Goal: Task Accomplishment & Management: Use online tool/utility

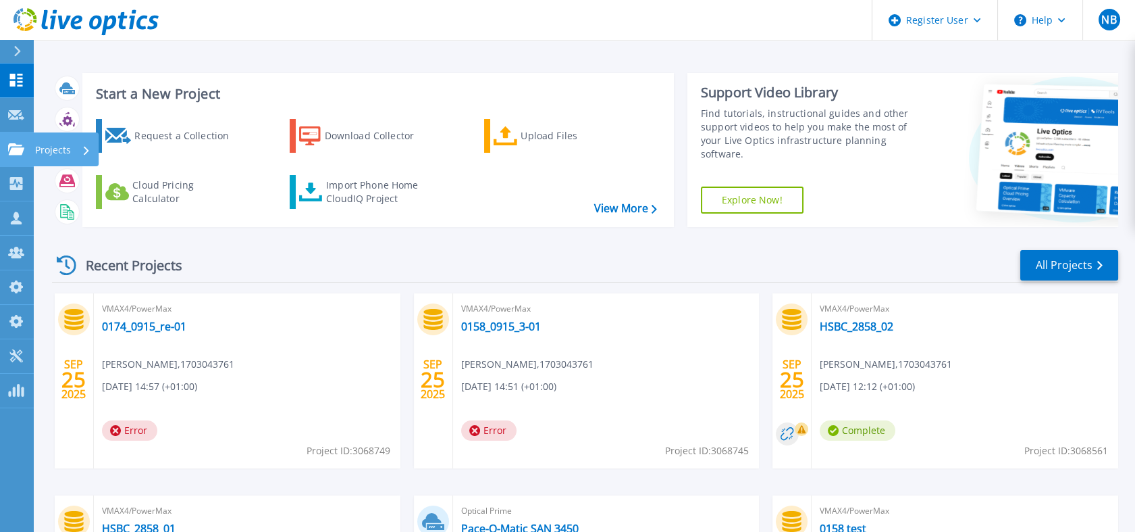
click at [26, 153] on link "Projects Projects" at bounding box center [17, 149] width 34 height 34
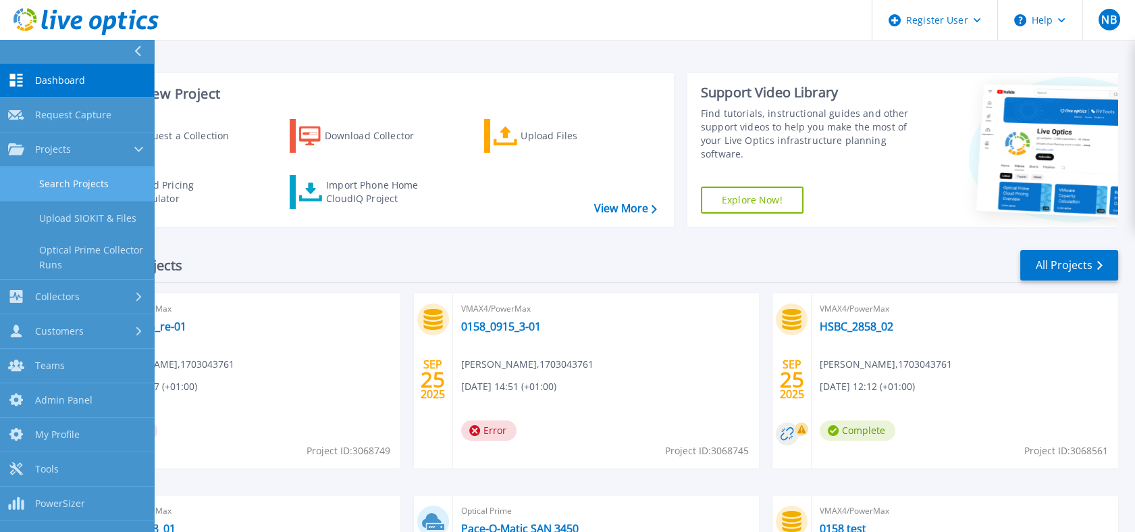
click at [51, 172] on link "Search Projects" at bounding box center [77, 184] width 154 height 34
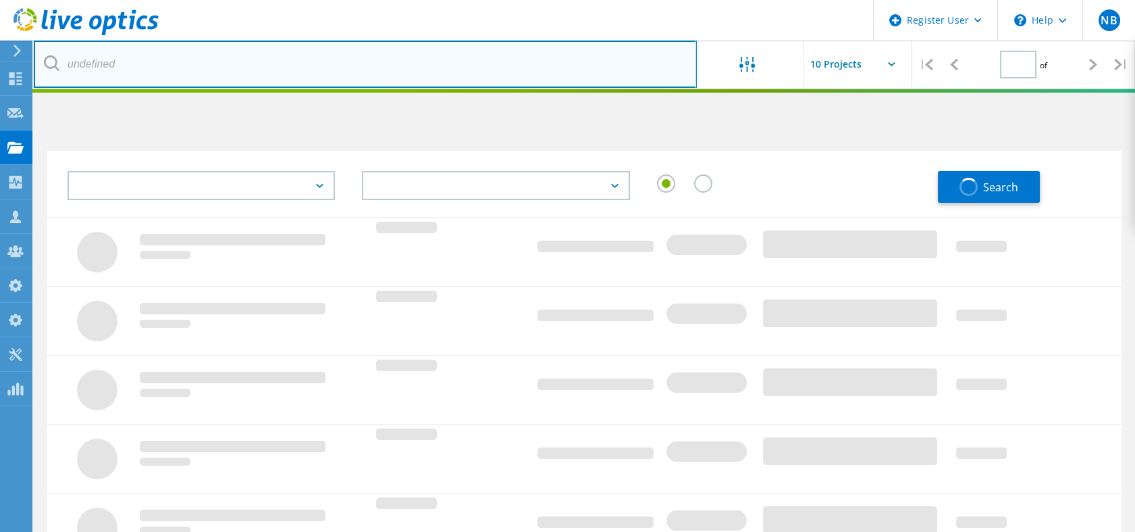
drag, startPoint x: 0, startPoint y: 0, endPoint x: 205, endPoint y: 59, distance: 213.8
click at [205, 59] on input "text" at bounding box center [365, 64] width 663 height 47
type input "1"
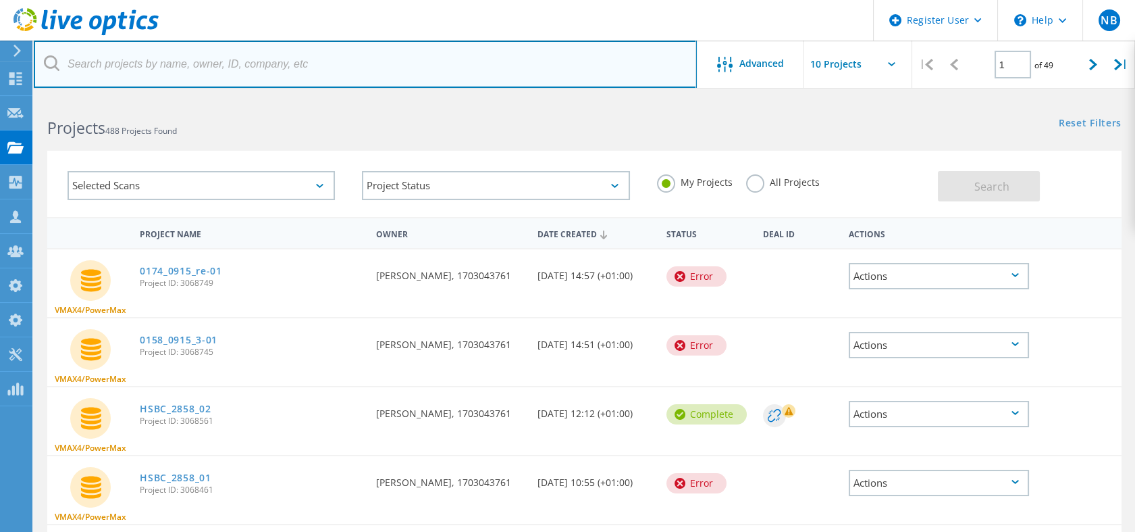
paste input "3064421"
type input "3064421"
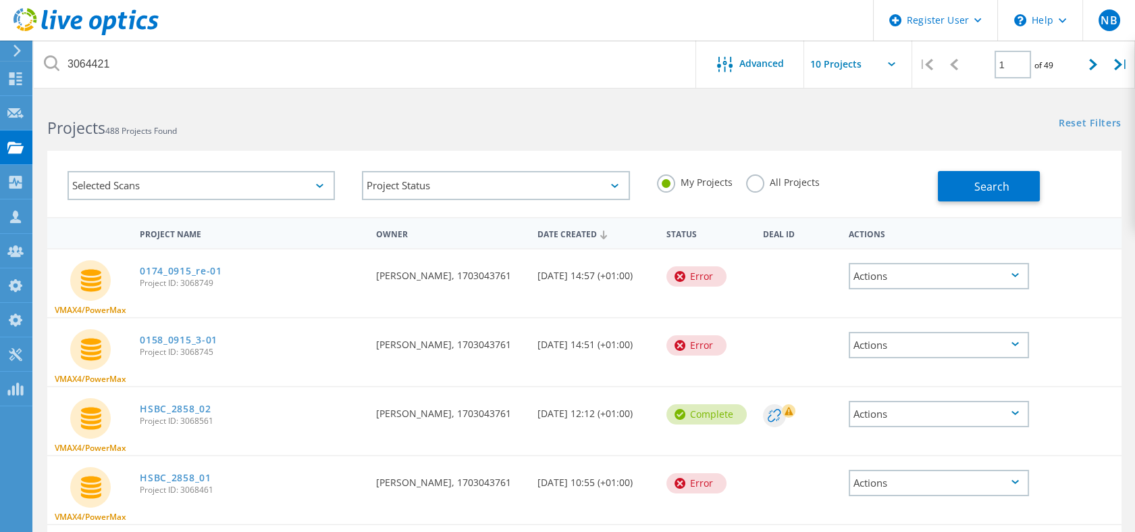
click at [762, 181] on label "All Projects" at bounding box center [783, 180] width 74 height 13
click at [0, 0] on input "All Projects" at bounding box center [0, 0] width 0 height 0
click at [971, 196] on button "Search" at bounding box center [989, 186] width 102 height 30
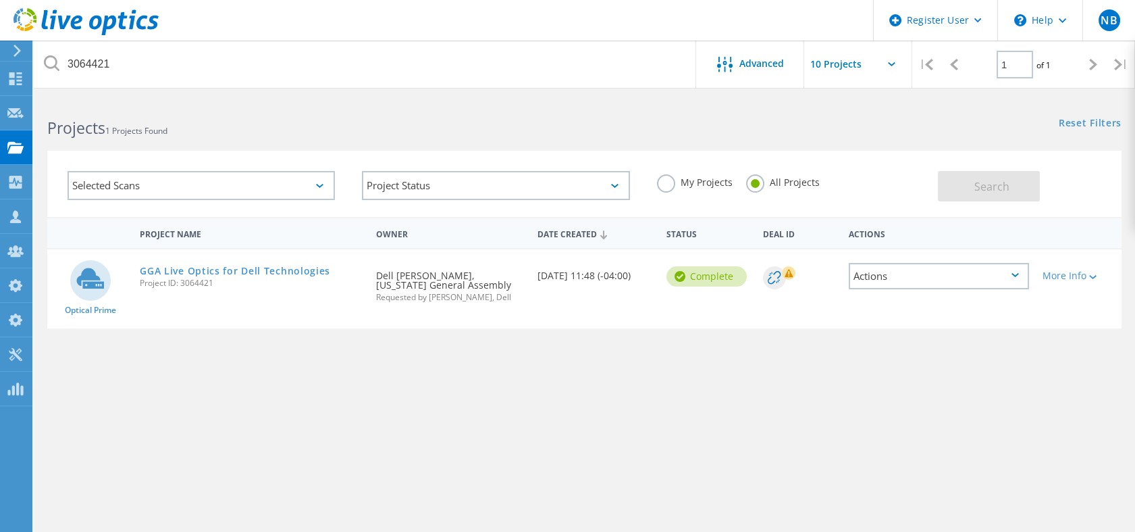
click at [176, 270] on link "GGA Live Optics for Dell Technologies" at bounding box center [235, 270] width 190 height 9
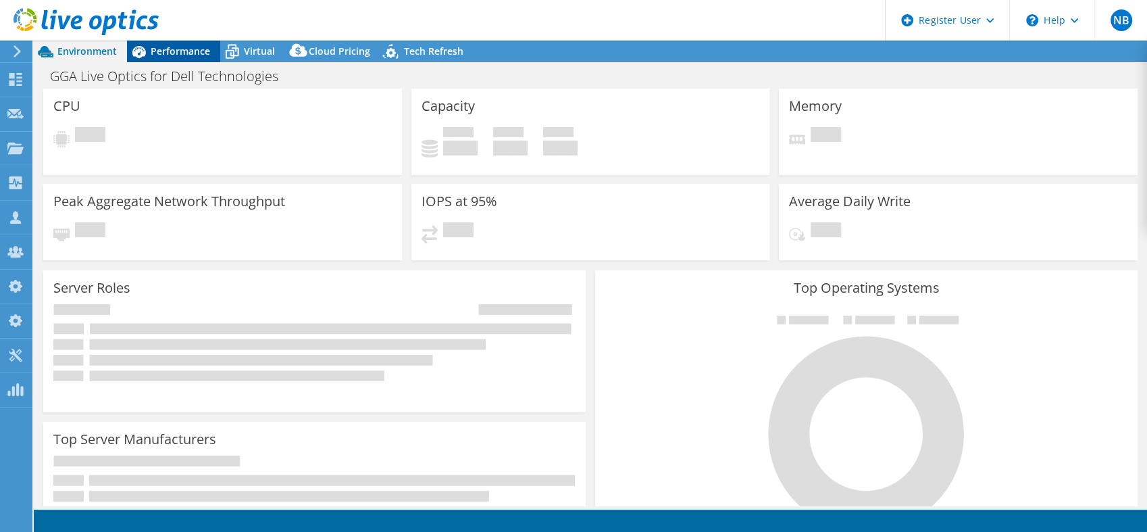
select select "USD"
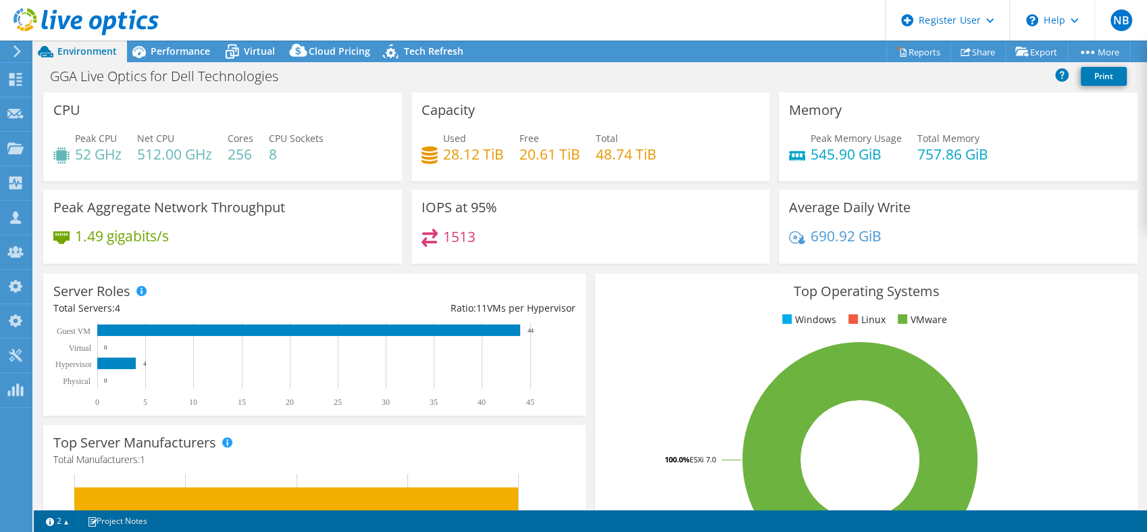
click at [113, 16] on use at bounding box center [86, 21] width 145 height 27
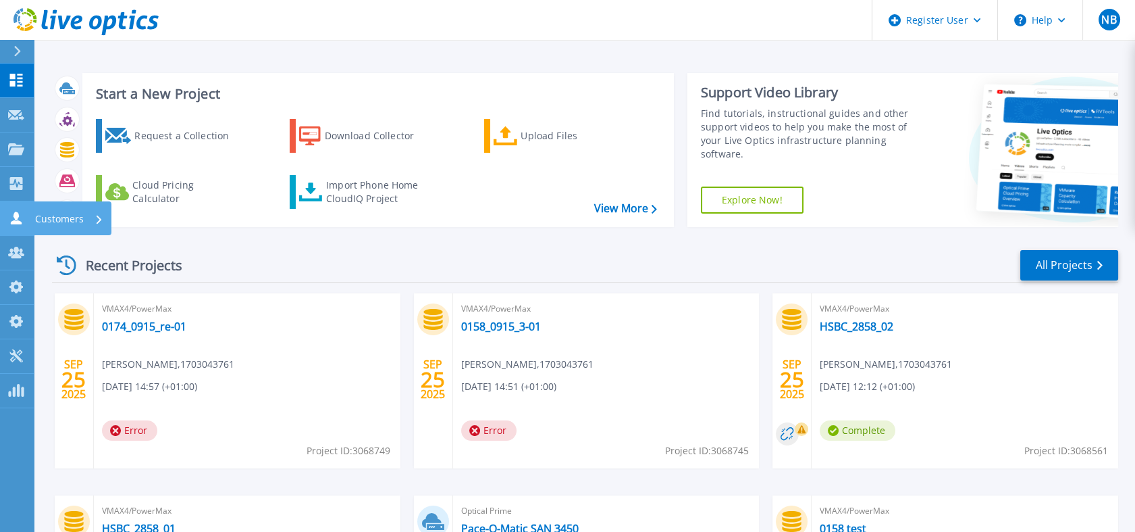
click at [13, 224] on link "Customers Customers" at bounding box center [17, 218] width 34 height 34
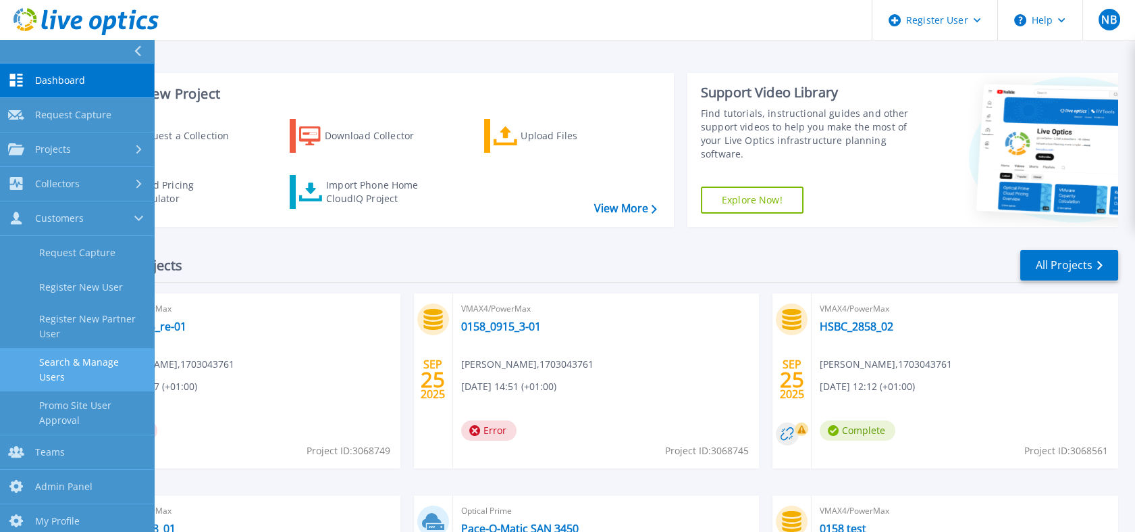
click at [74, 376] on link "Search & Manage Users" at bounding box center [77, 369] width 154 height 43
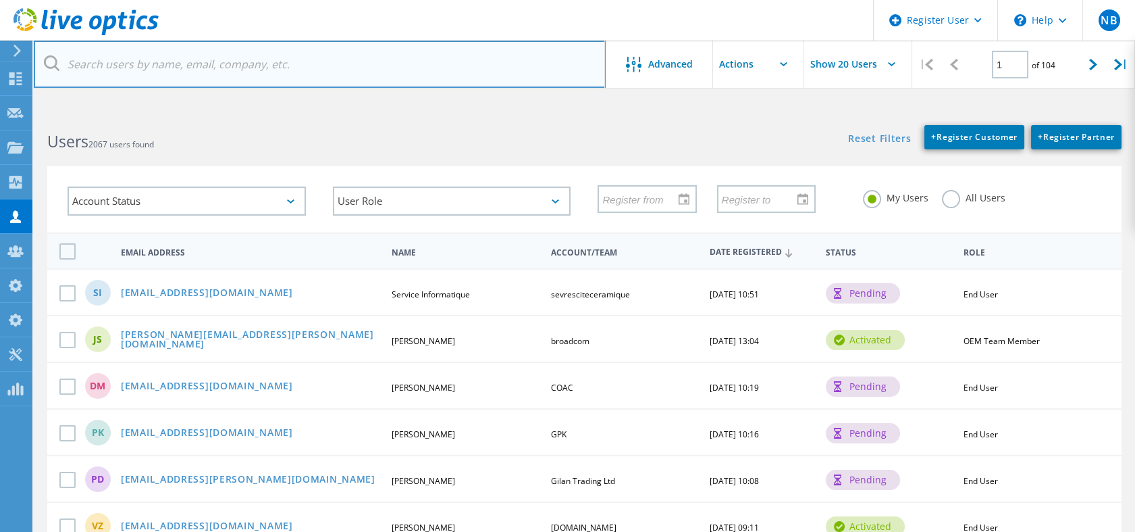
click at [216, 77] on input "text" at bounding box center [320, 64] width 572 height 47
paste input "kenth@secdatacom.dk"
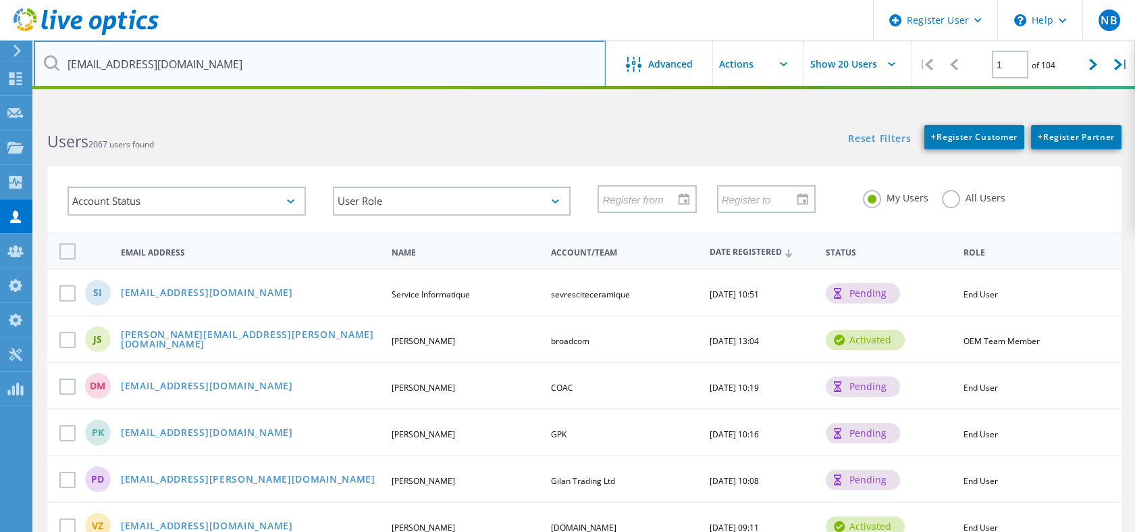
type input "kenth@secdatacom.dk"
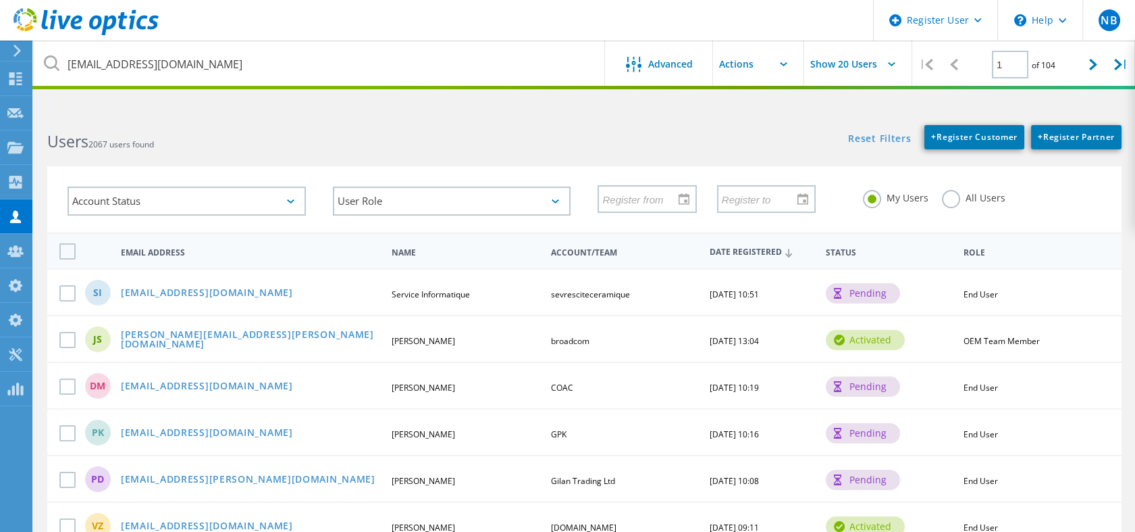
click at [949, 186] on div "My Users All Users" at bounding box center [982, 198] width 265 height 50
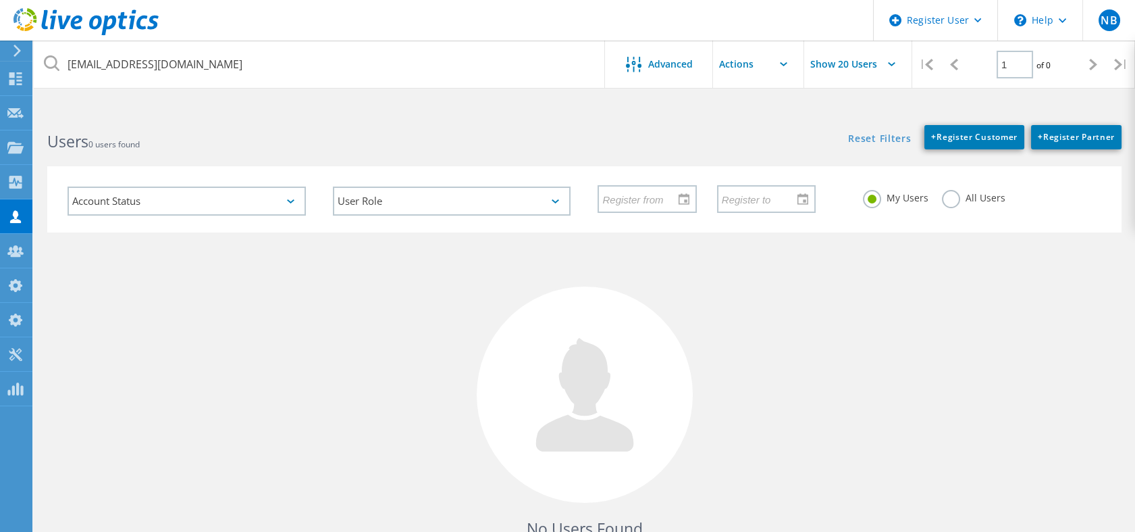
click at [950, 200] on label "All Users" at bounding box center [973, 196] width 63 height 13
click at [0, 0] on input "All Users" at bounding box center [0, 0] width 0 height 0
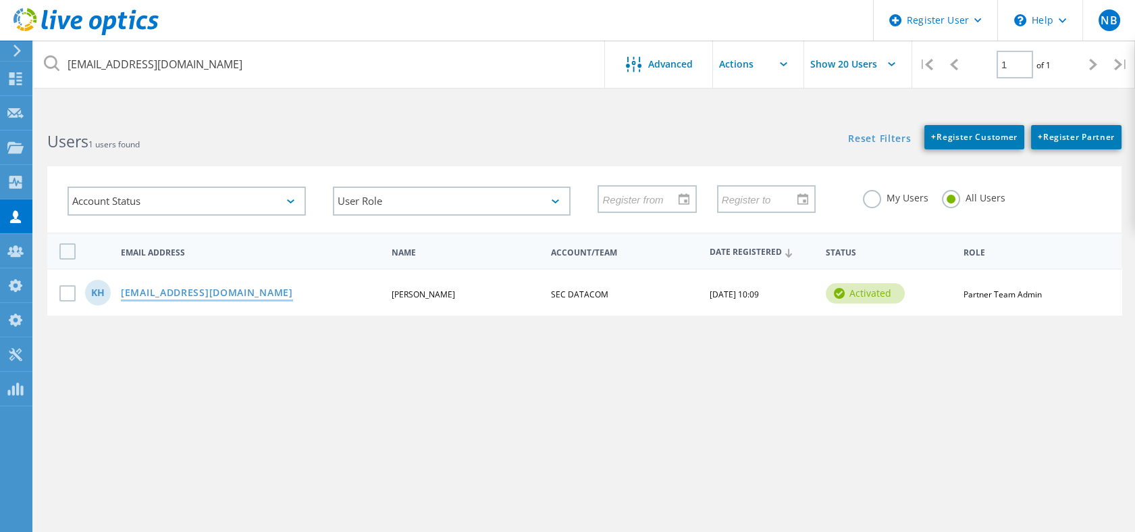
click at [204, 292] on link "kenth@secdatacom.dk" at bounding box center [207, 293] width 172 height 11
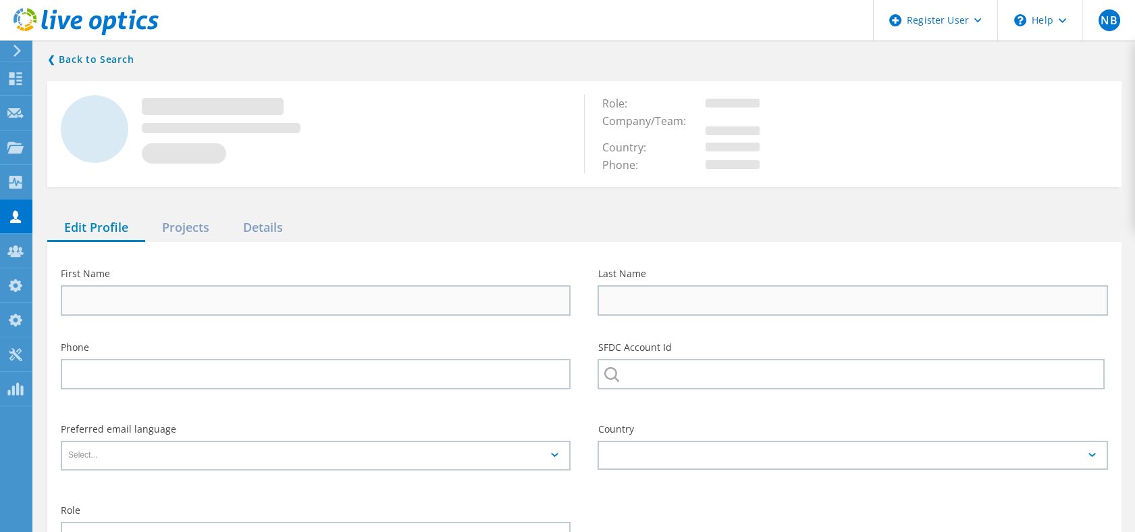
type input "Kent"
type input "Hansen"
type input "0045 60461700"
type input "SEC DATACOM"
type input "English"
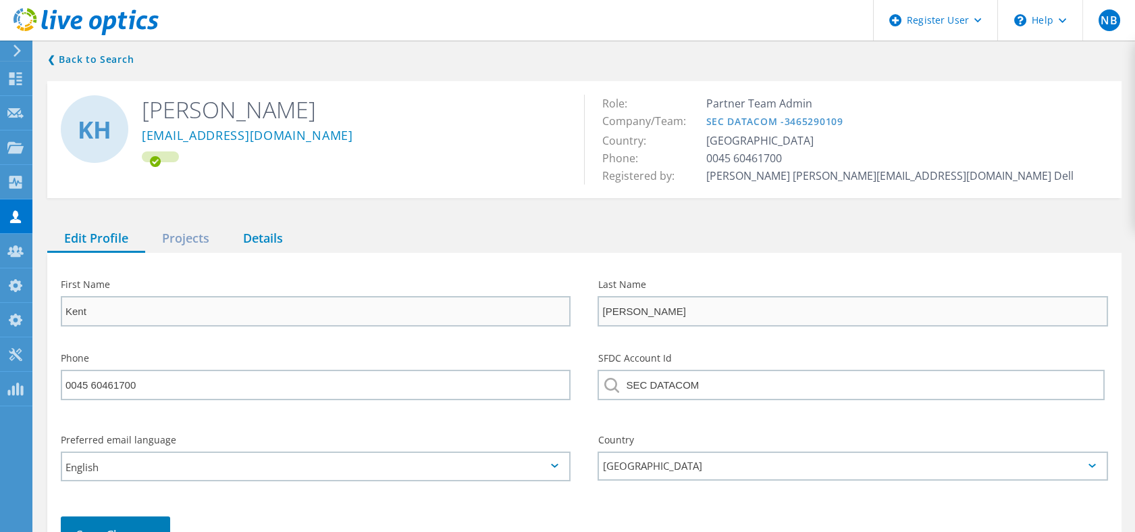
click at [259, 243] on div "Details" at bounding box center [263, 239] width 74 height 28
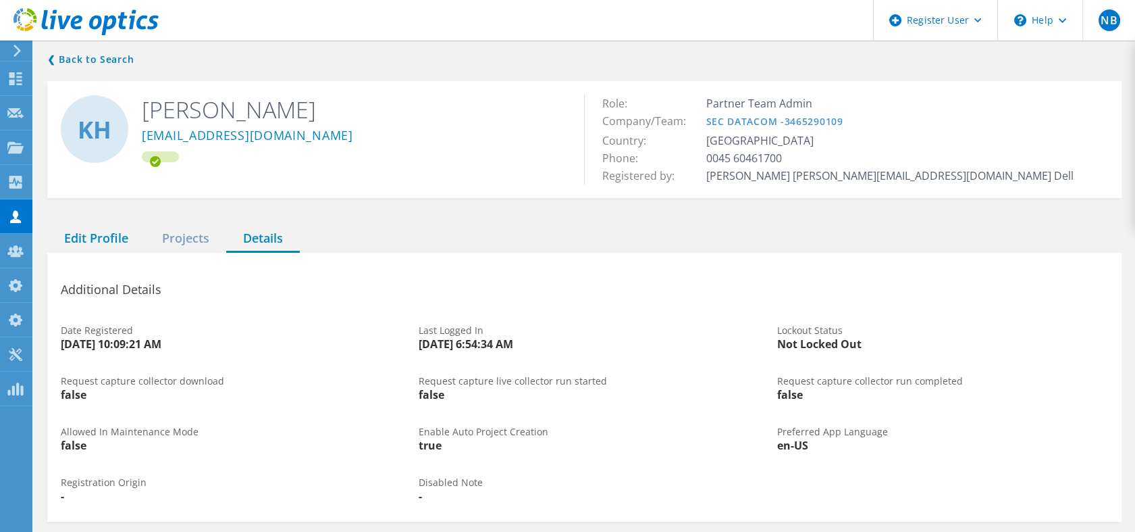
click at [103, 239] on div "Edit Profile" at bounding box center [96, 239] width 98 height 28
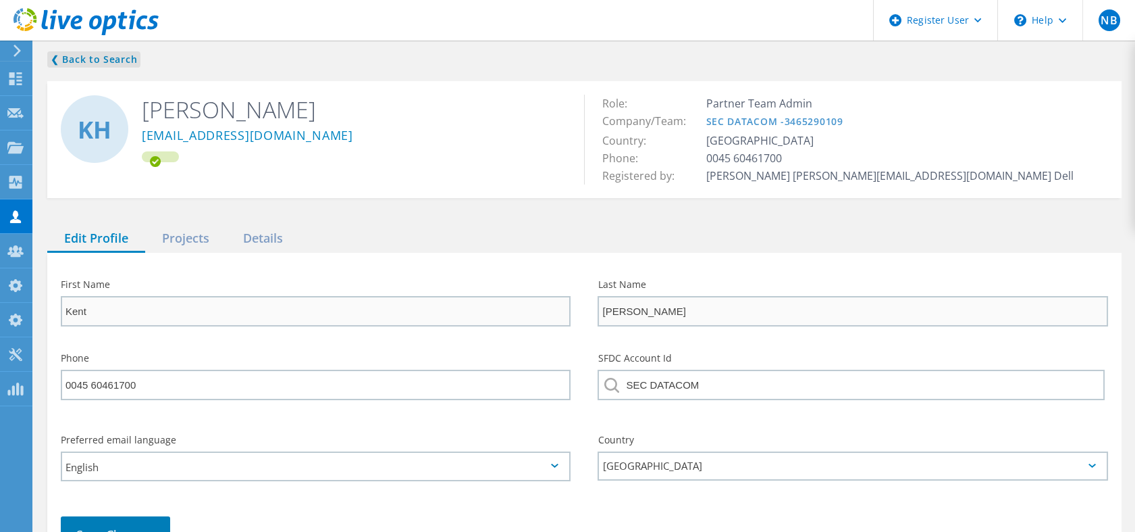
click at [112, 62] on link "❮ Back to Search" at bounding box center [93, 59] width 93 height 16
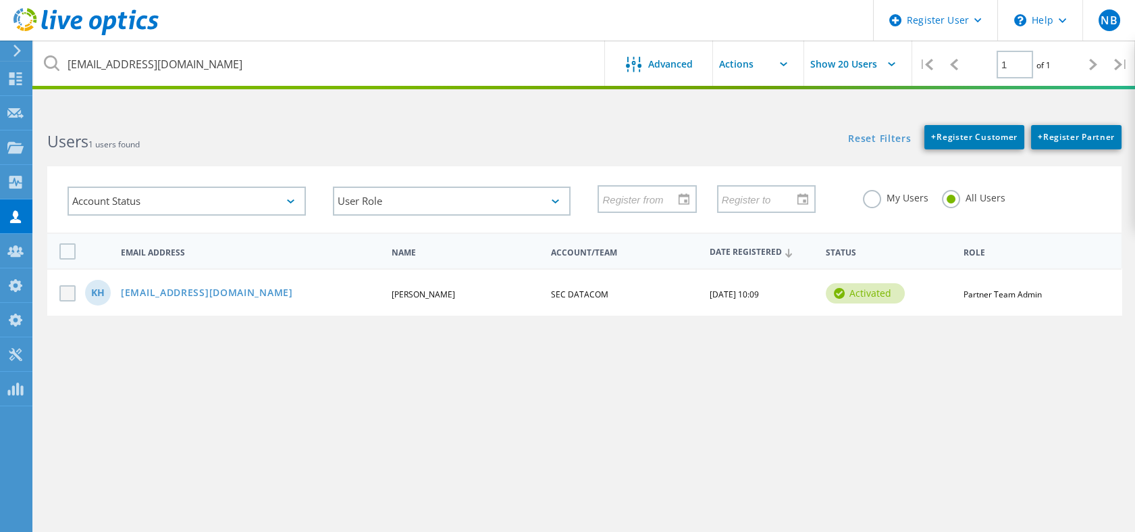
click at [67, 295] on label at bounding box center [70, 293] width 22 height 16
click at [0, 0] on input "checkbox" at bounding box center [0, 0] width 0 height 0
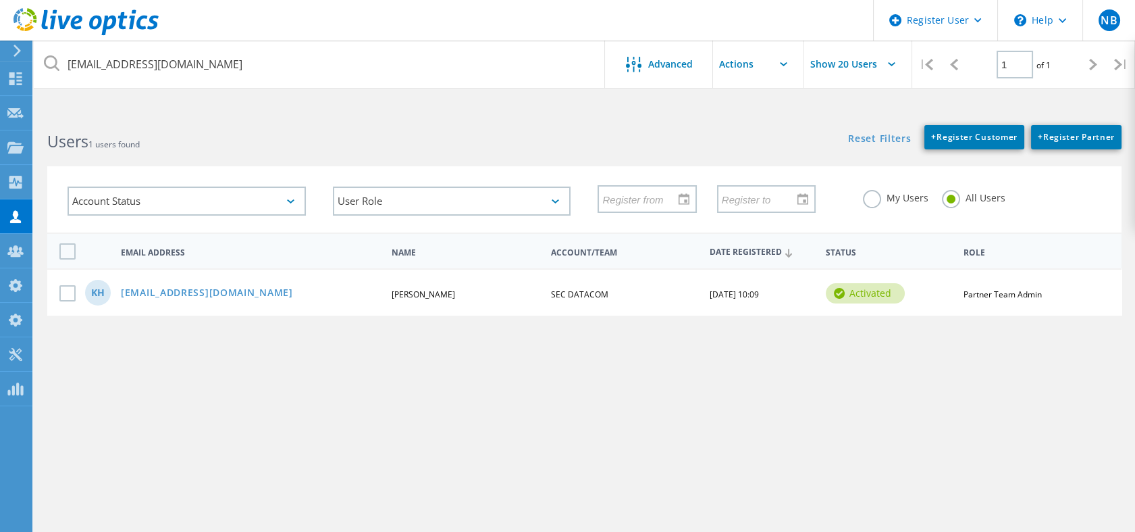
click at [762, 70] on input "text" at bounding box center [780, 64] width 135 height 47
click at [81, 346] on div "kenth@secdatacom.dk Advanced Show 20 Users | 1 of 1 | Email Address First Name …" at bounding box center [585, 326] width 1102 height 430
click at [69, 303] on div "KH kenth@secdatacom.dk Kent Hansen SEC DATACOM 09/28/2016, 10:09 activated Part…" at bounding box center [584, 291] width 1075 height 47
click at [69, 299] on label at bounding box center [70, 293] width 22 height 16
click at [0, 0] on input "checkbox" at bounding box center [0, 0] width 0 height 0
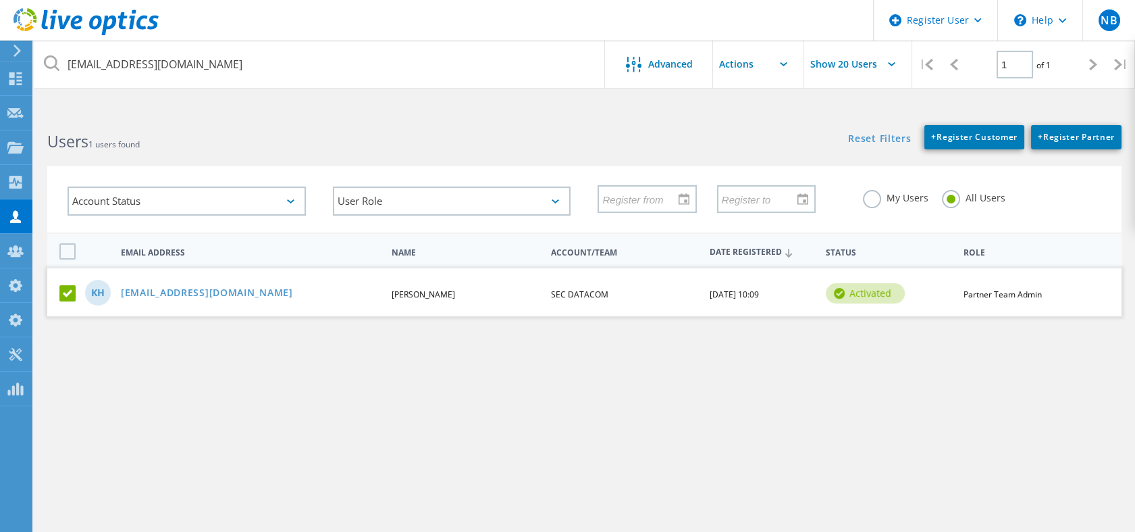
click at [736, 73] on input "text" at bounding box center [780, 64] width 135 height 47
click at [737, 140] on div "Disable Account" at bounding box center [781, 144] width 122 height 13
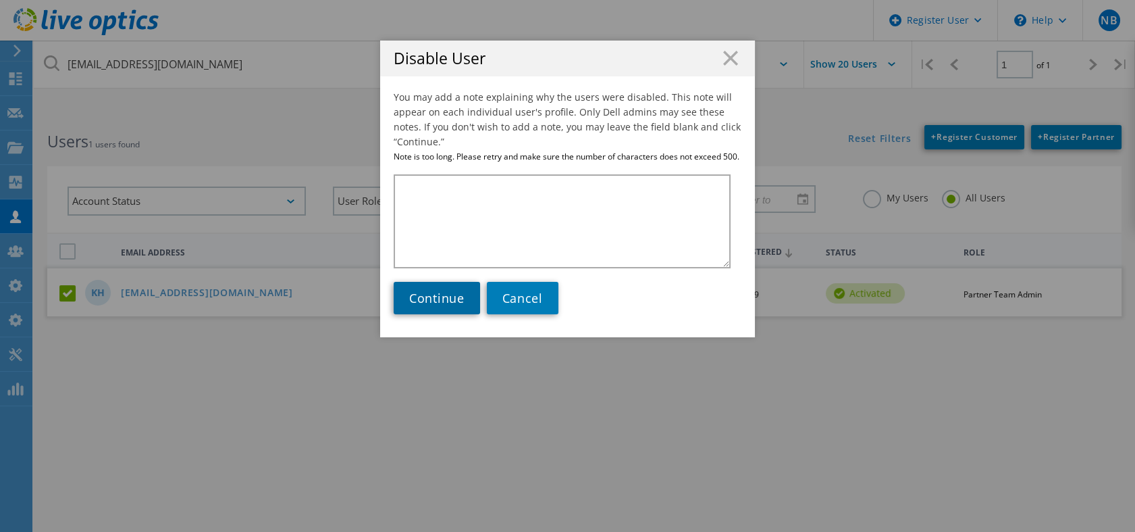
click at [444, 284] on link "Continue" at bounding box center [437, 298] width 86 height 32
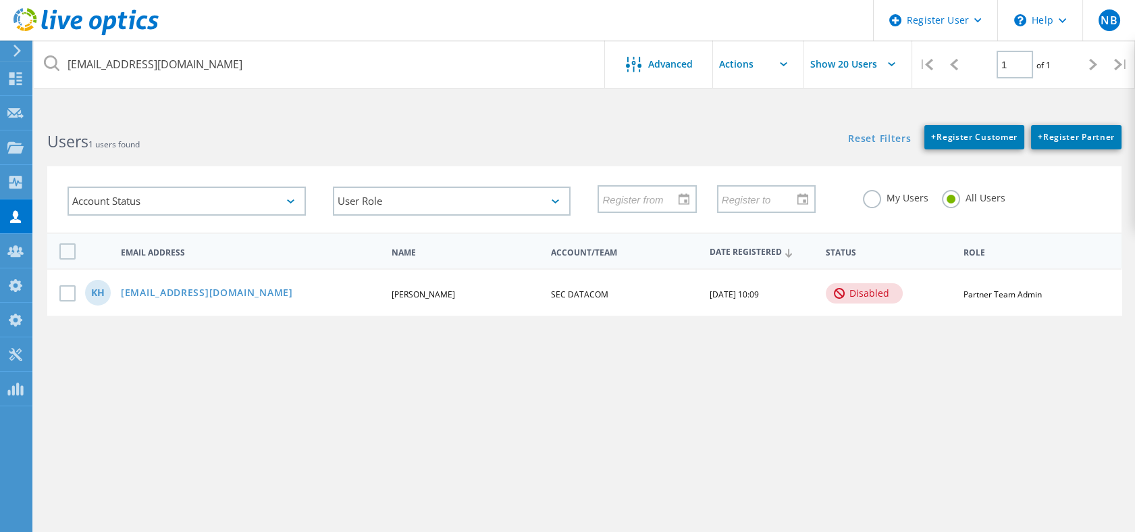
click at [149, 10] on icon at bounding box center [86, 22] width 145 height 28
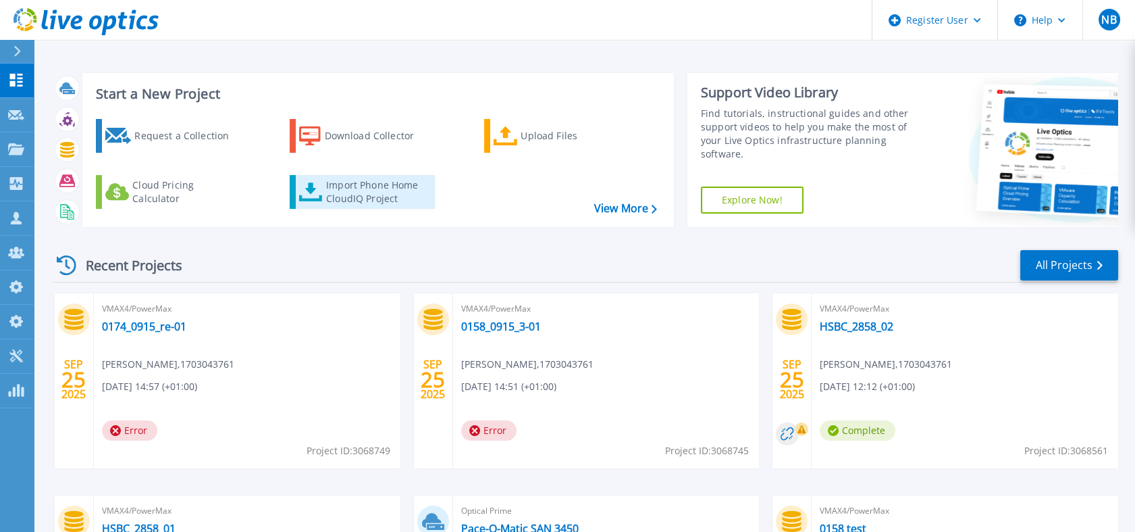
click at [370, 185] on div "Import Phone Home CloudIQ Project" at bounding box center [378, 191] width 105 height 27
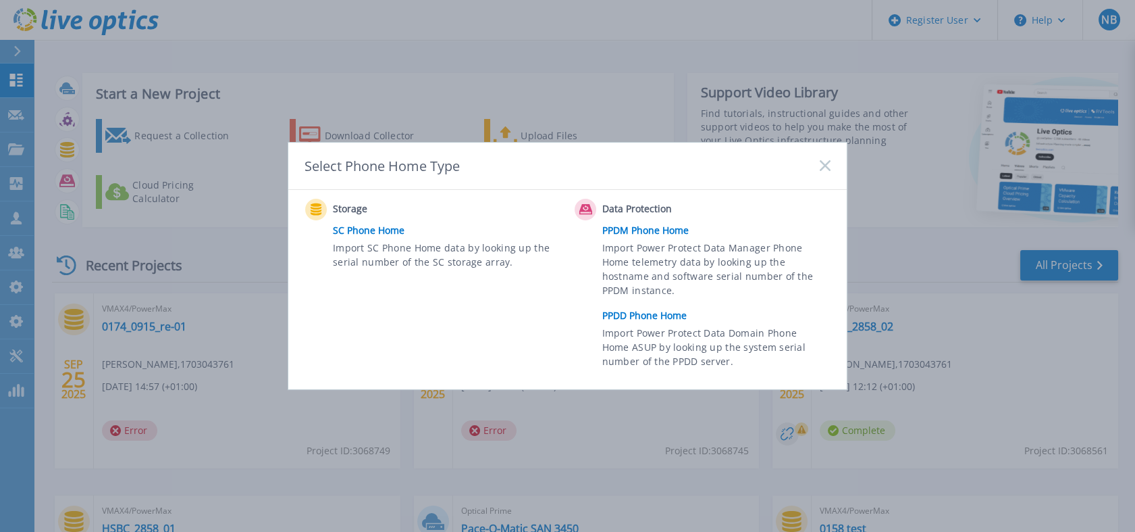
click at [656, 315] on link "PPDD Phone Home" at bounding box center [719, 315] width 235 height 20
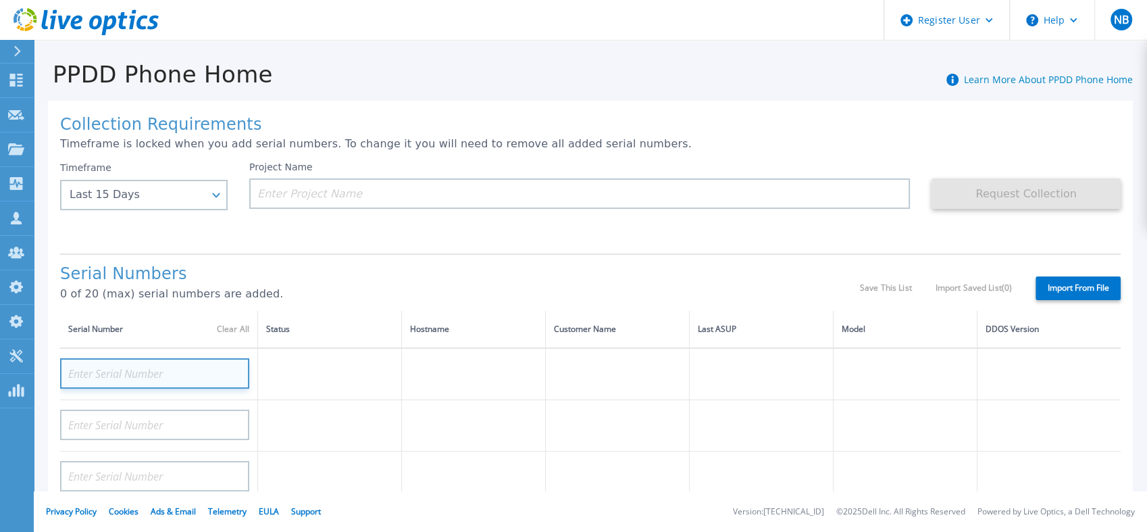
click at [157, 378] on input at bounding box center [154, 373] width 189 height 30
paste input "APX00250412539"
type input "APX00250412539"
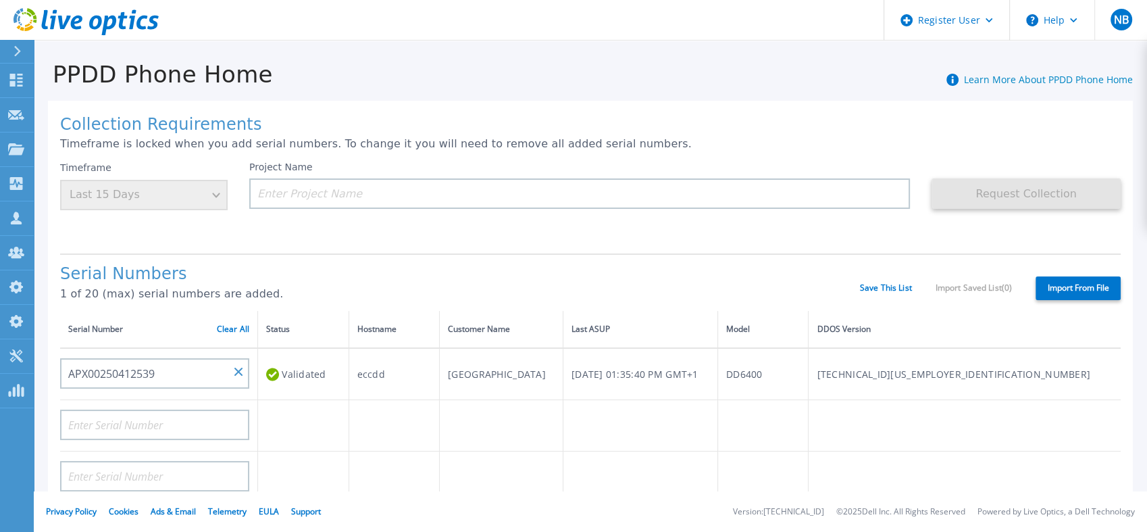
click at [224, 408] on div at bounding box center [154, 420] width 189 height 40
click at [215, 422] on input at bounding box center [154, 424] width 189 height 30
paste input "APX00250412553"
type input "APX00250412553"
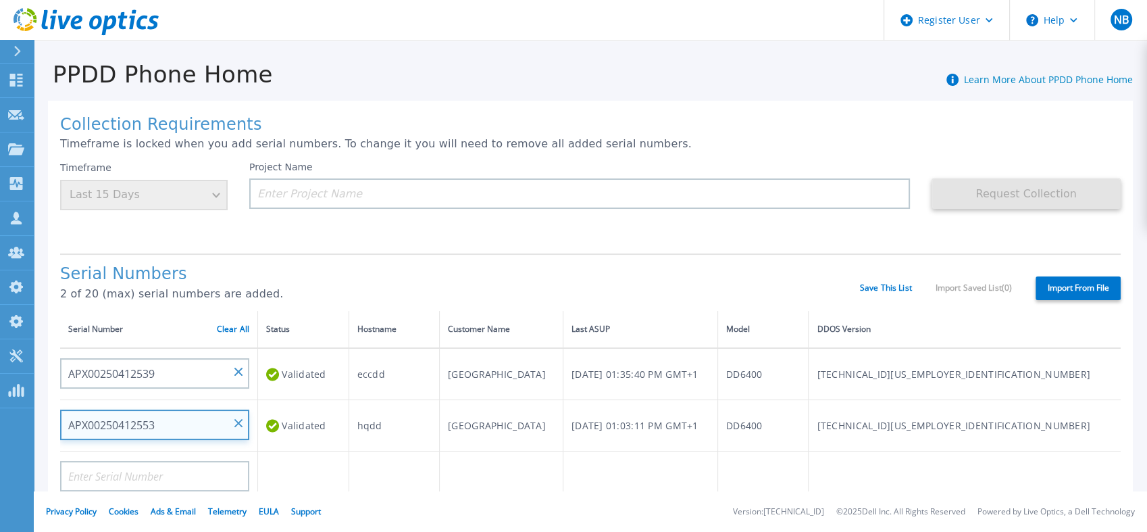
scroll to position [41, 0]
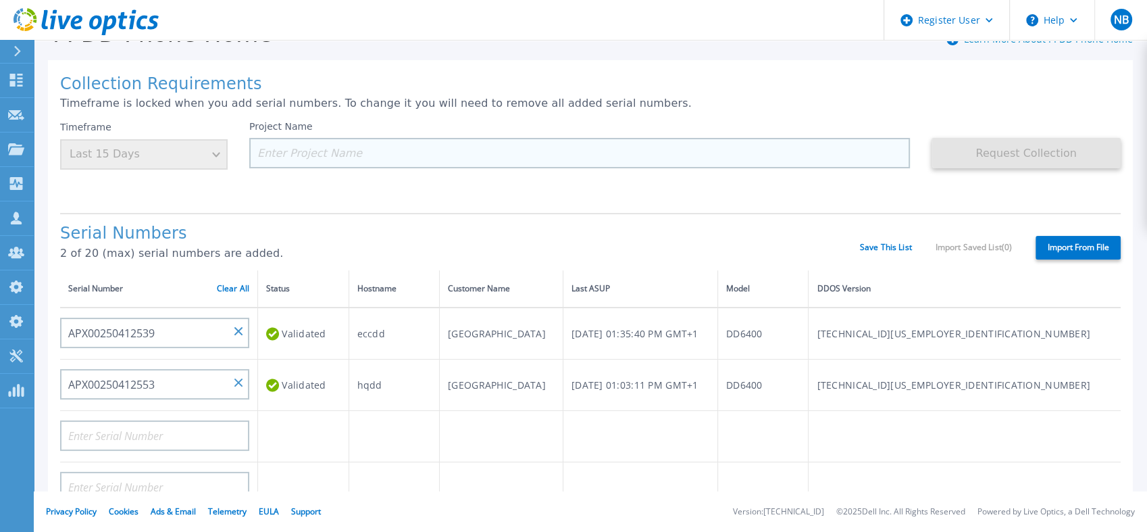
click at [373, 148] on input at bounding box center [579, 153] width 661 height 30
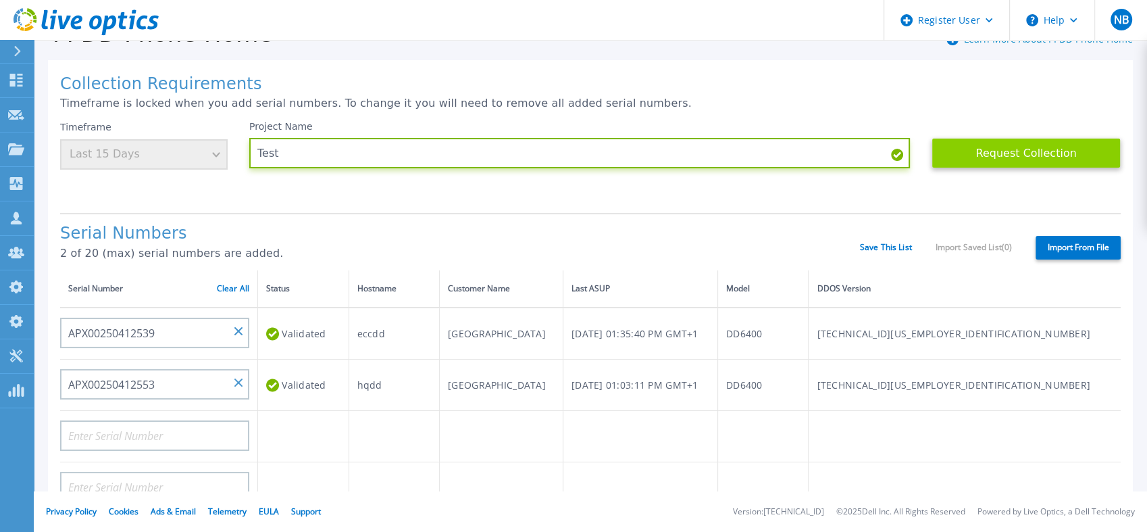
type input "Test"
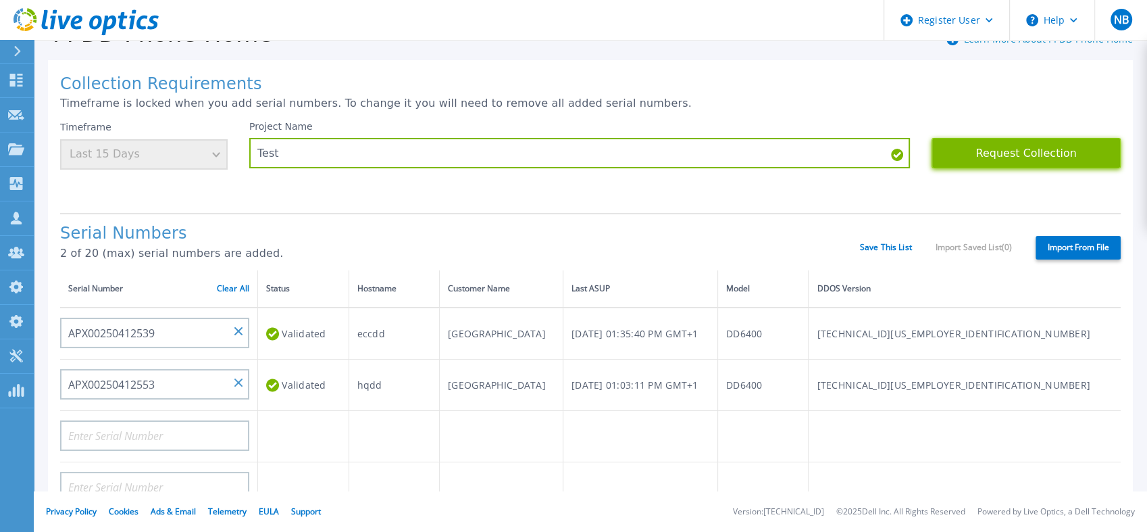
click at [1095, 147] on button "Request Collection" at bounding box center [1025, 153] width 189 height 30
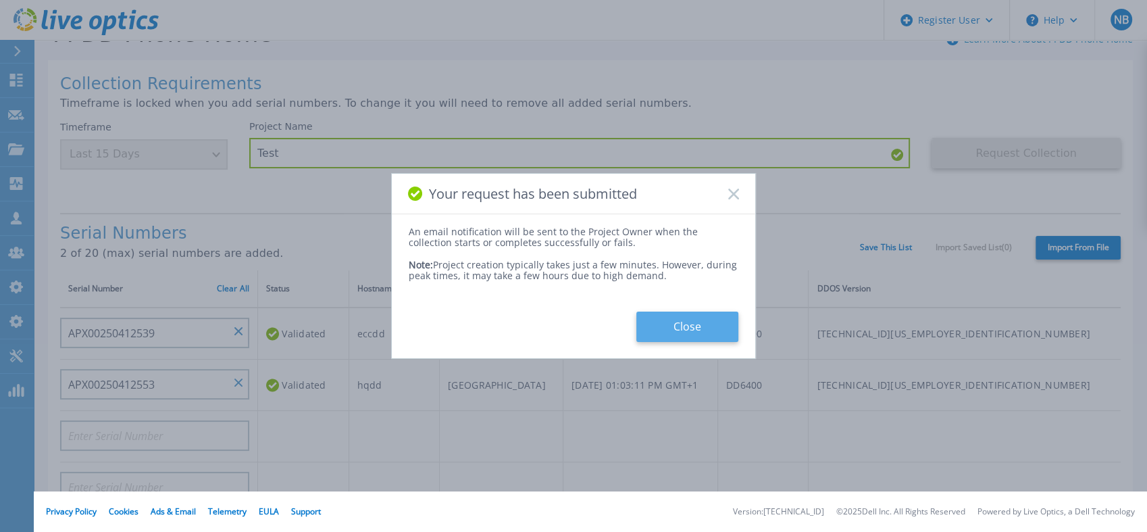
click at [671, 334] on button "Close" at bounding box center [687, 326] width 102 height 30
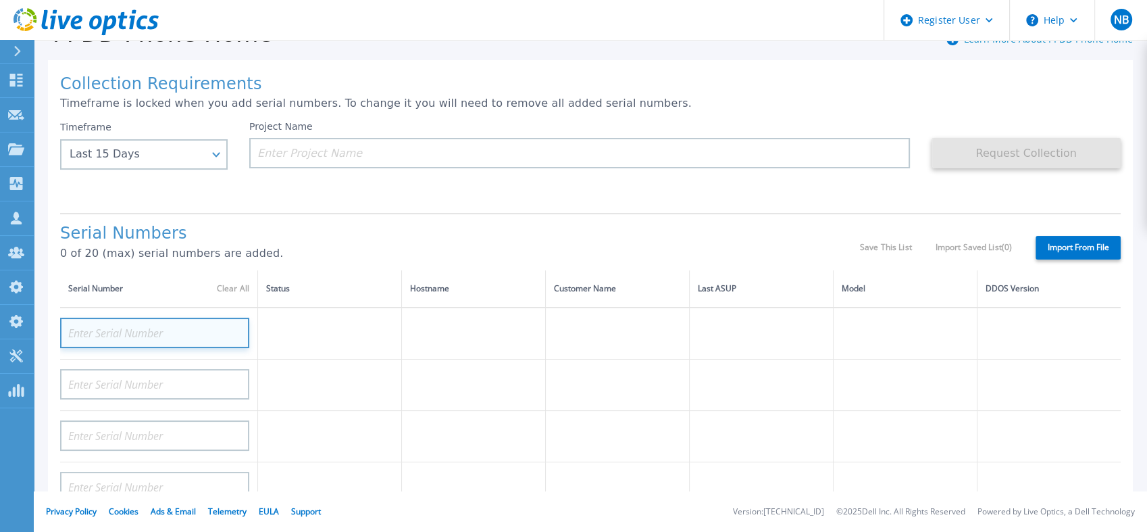
paste input "APX00250412553"
click at [138, 330] on input at bounding box center [154, 332] width 189 height 30
type input "APX00250412553"
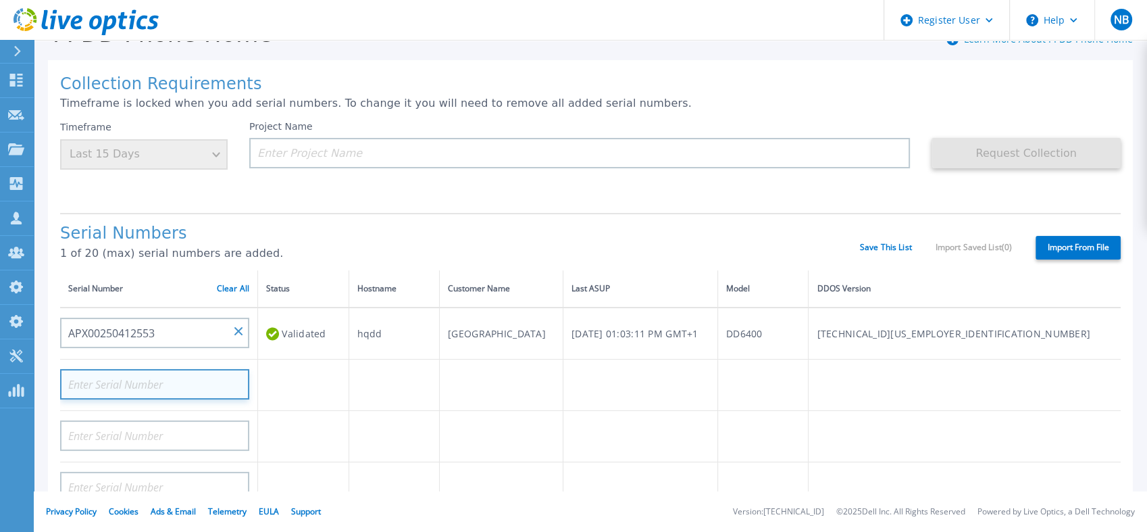
click at [187, 370] on input at bounding box center [154, 384] width 189 height 30
paste input "APX00250412539"
type input "APX00250412539"
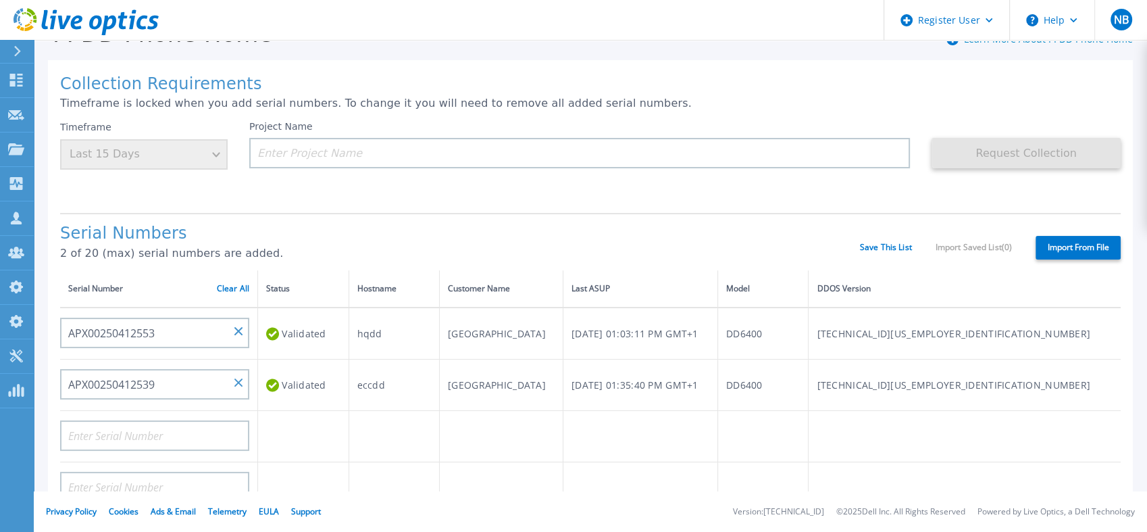
click at [140, 28] on icon at bounding box center [141, 23] width 11 height 14
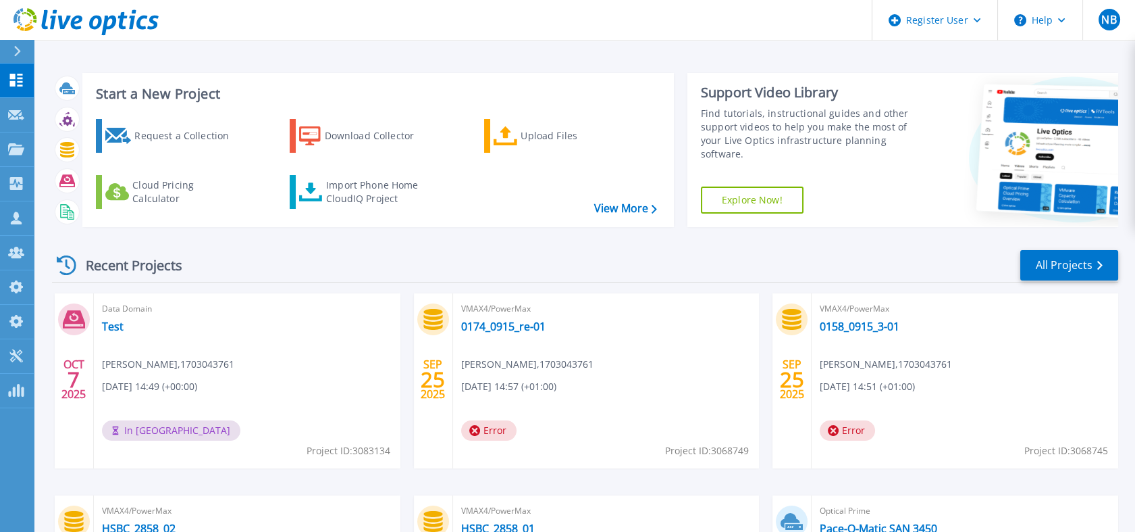
click at [138, 244] on div "Recent Projects All Projects [DATE] Data Domain Test [PERSON_NAME] , 1703043761…" at bounding box center [585, 473] width 1066 height 470
click at [130, 16] on icon at bounding box center [132, 20] width 7 height 20
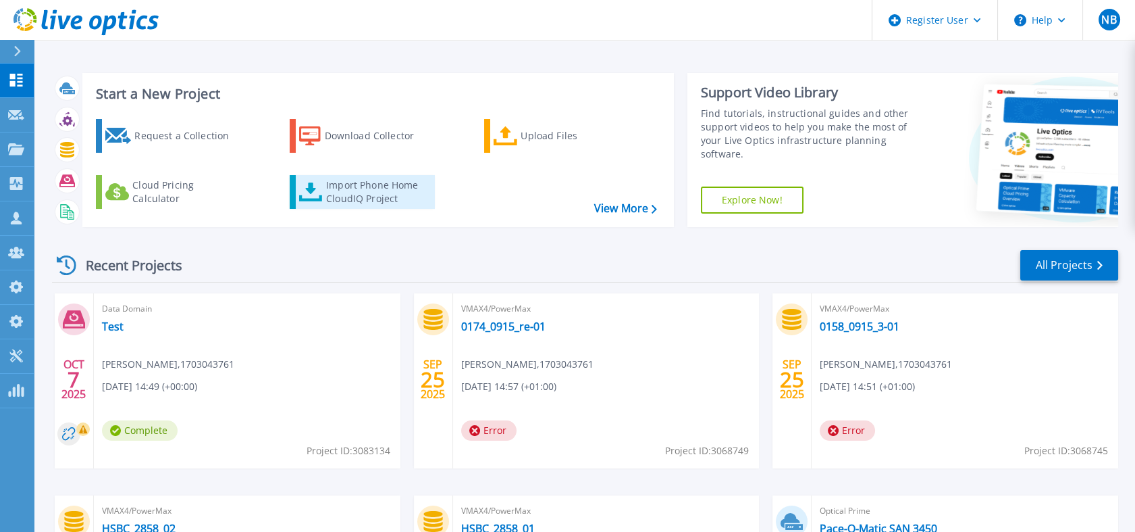
click at [367, 203] on div "Import Phone Home CloudIQ Project" at bounding box center [378, 191] width 105 height 27
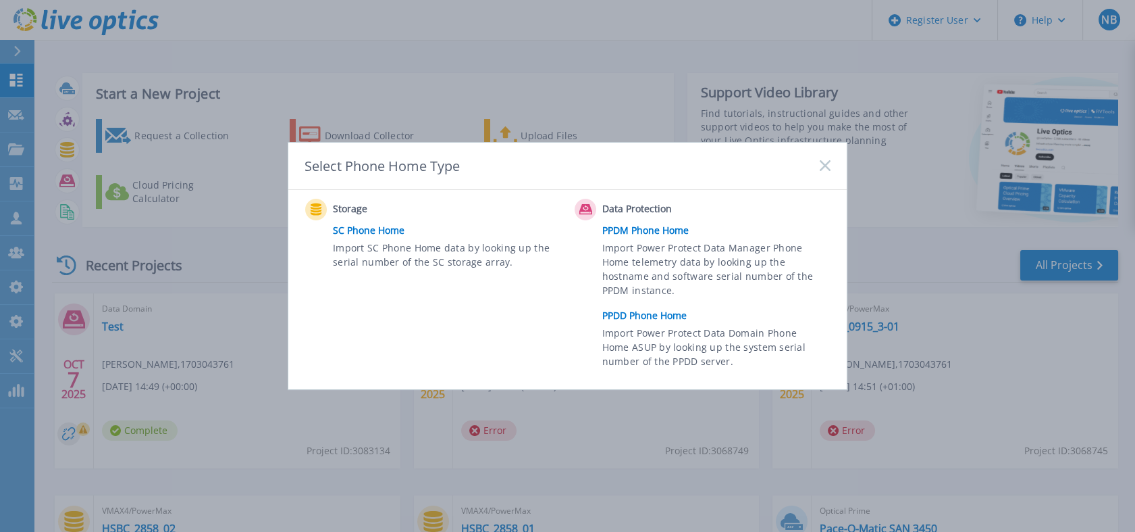
click at [638, 313] on link "PPDD Phone Home" at bounding box center [719, 315] width 235 height 20
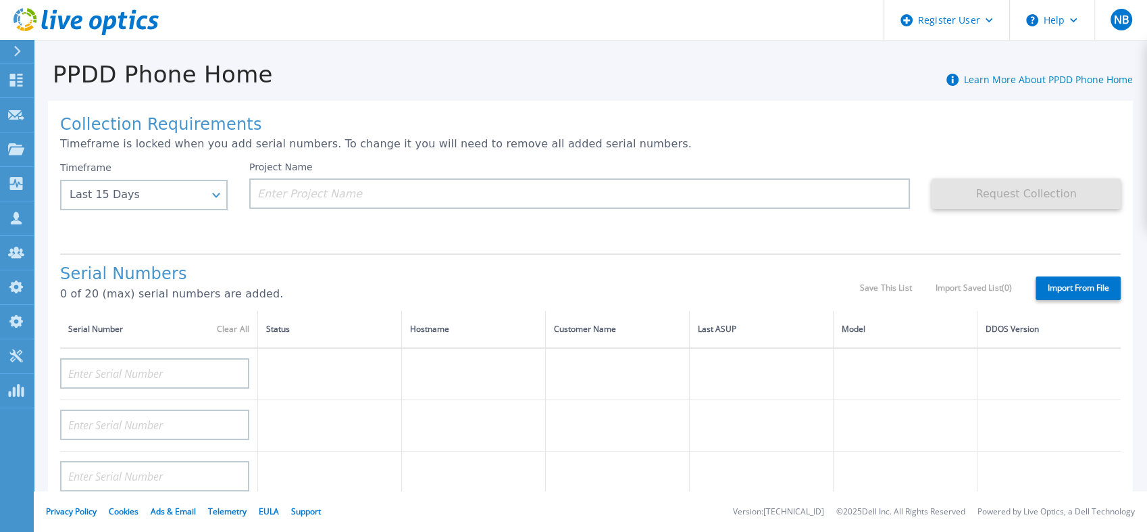
click at [144, 29] on icon at bounding box center [86, 22] width 145 height 28
